Goal: Task Accomplishment & Management: Use online tool/utility

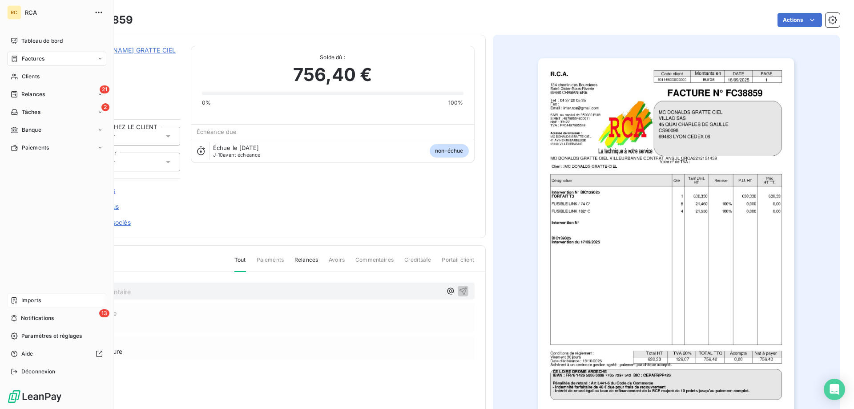
click at [28, 302] on span "Imports" at bounding box center [31, 300] width 20 height 8
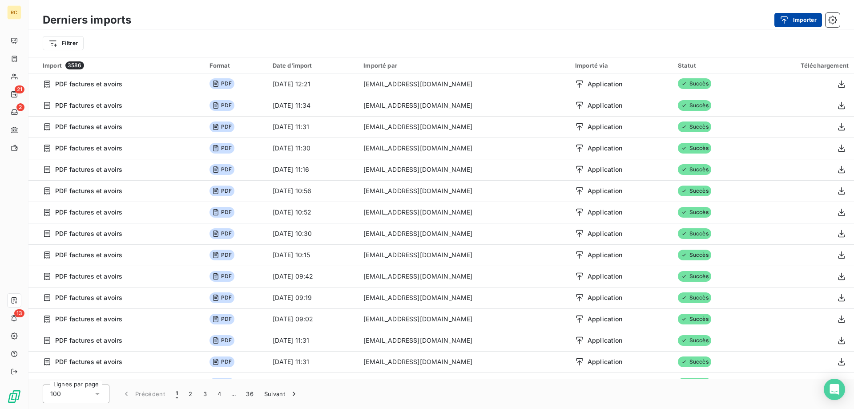
click at [798, 20] on button "Importer" at bounding box center [798, 20] width 48 height 14
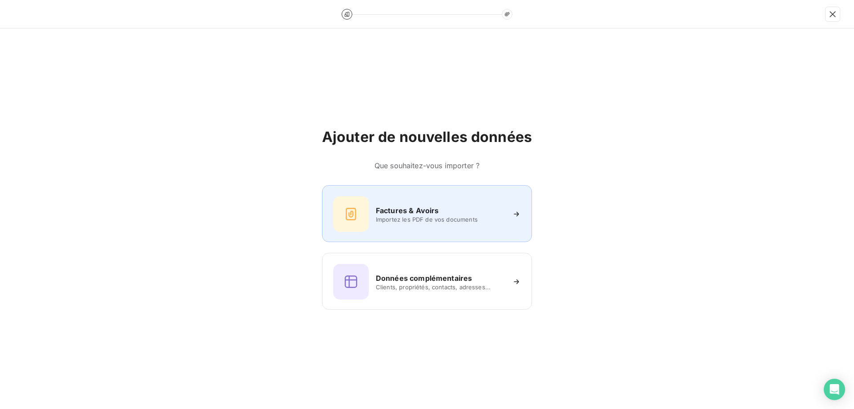
click at [423, 216] on span "Importez les PDF de vos documents" at bounding box center [440, 219] width 129 height 7
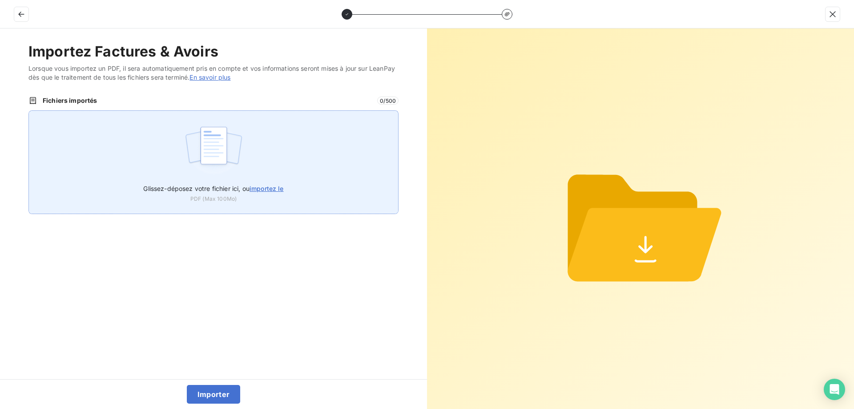
click at [271, 184] on span "importez le" at bounding box center [266, 188] width 34 height 8
click at [29, 111] on input "Glissez-déposez votre fichier ici, ou importez le" at bounding box center [28, 110] width 0 height 0
type input "C:\fakepath\FC39031.pdf"
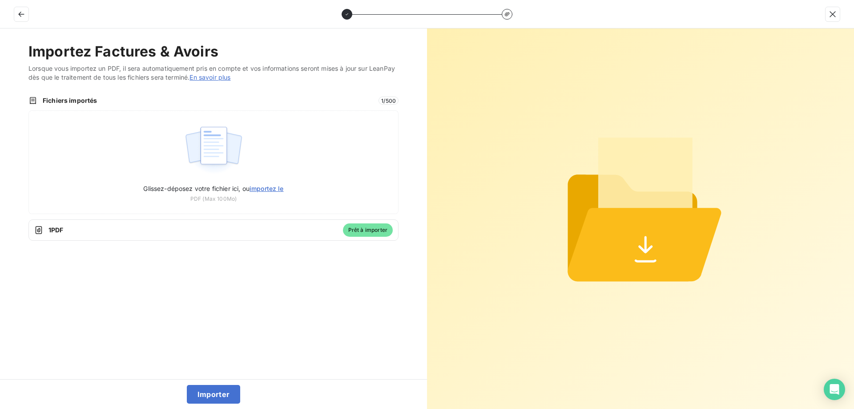
drag, startPoint x: 211, startPoint y: 393, endPoint x: 206, endPoint y: 381, distance: 12.6
click at [212, 393] on button "Importer" at bounding box center [214, 394] width 54 height 19
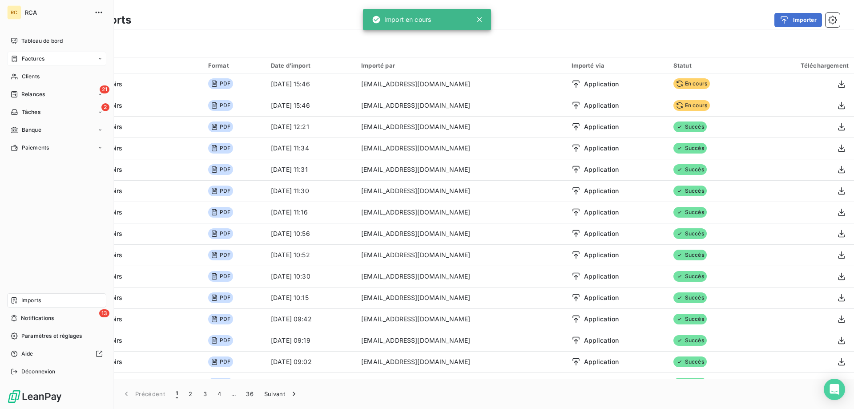
click at [24, 61] on span "Factures" at bounding box center [33, 59] width 23 height 8
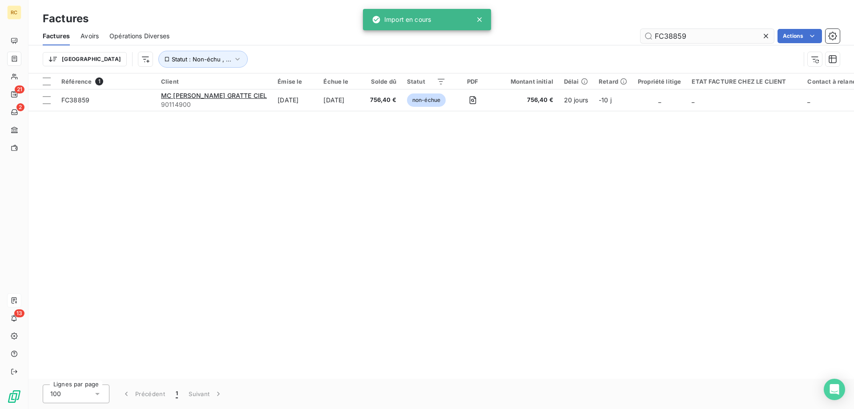
drag, startPoint x: 693, startPoint y: 32, endPoint x: 640, endPoint y: 31, distance: 53.4
click at [637, 32] on div "FC38859 Actions" at bounding box center [509, 36] width 659 height 14
paste input "9031"
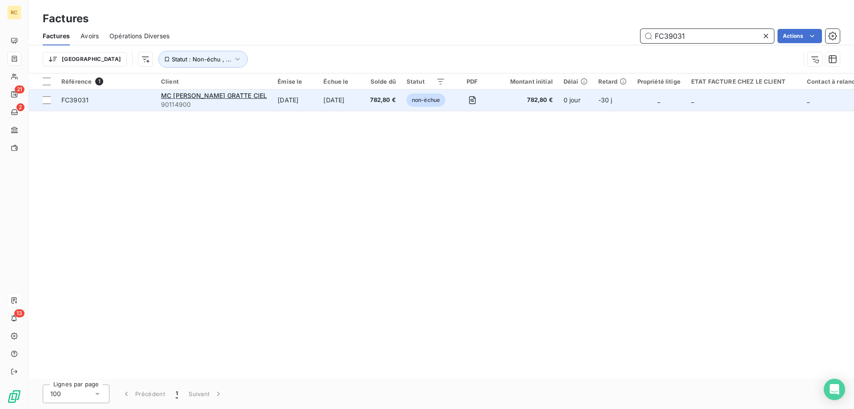
type input "FC39031"
click at [65, 102] on span "FC39031" at bounding box center [74, 100] width 27 height 8
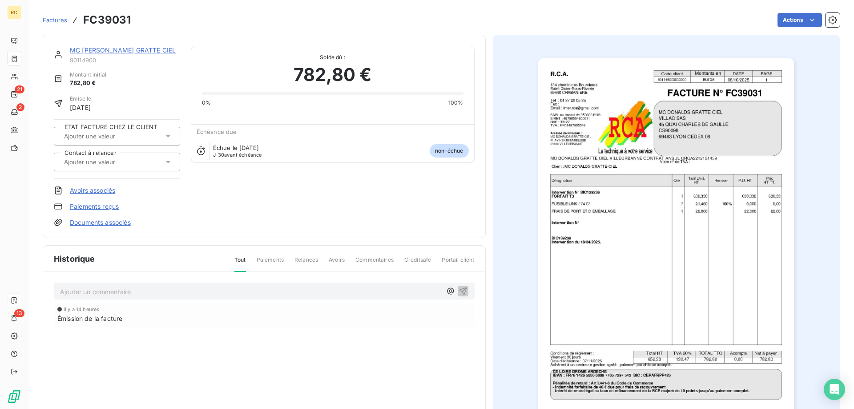
click at [90, 222] on link "Documents associés" at bounding box center [100, 222] width 61 height 9
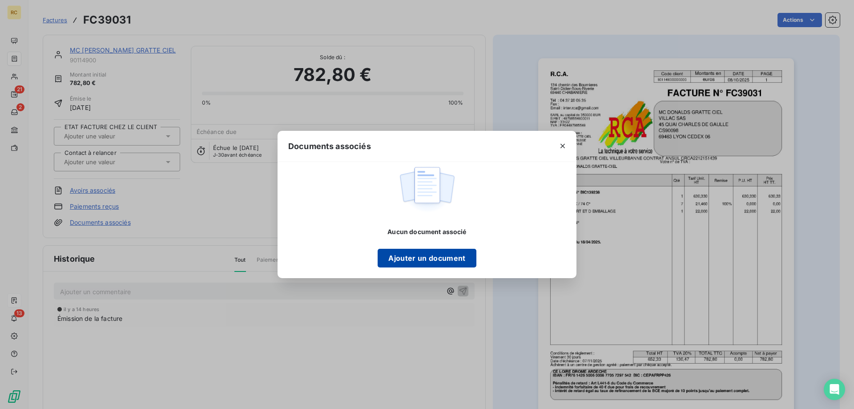
click at [397, 253] on button "Ajouter un document" at bounding box center [426, 258] width 98 height 19
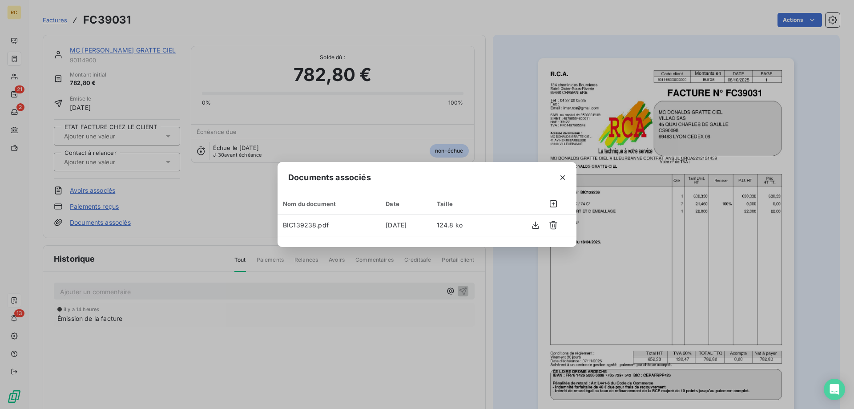
drag, startPoint x: 572, startPoint y: 33, endPoint x: 566, endPoint y: 32, distance: 5.6
click at [571, 33] on div "Documents associés Nom du document Date Taille BIC139238.pdf [DATE] 124.8 ko" at bounding box center [427, 204] width 854 height 409
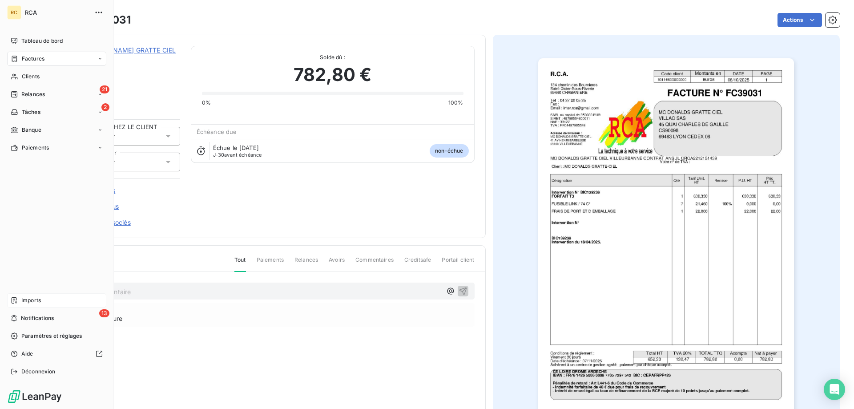
click at [36, 59] on span "Factures" at bounding box center [33, 59] width 23 height 8
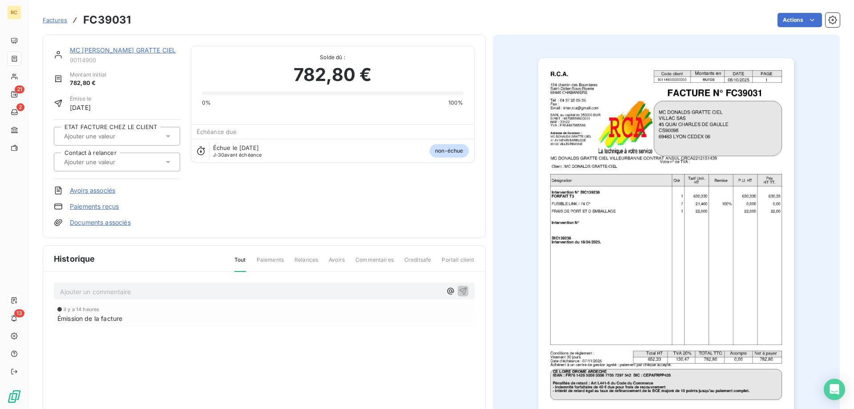
click at [111, 222] on link "Documents associés" at bounding box center [100, 222] width 61 height 9
